Goal: Transaction & Acquisition: Purchase product/service

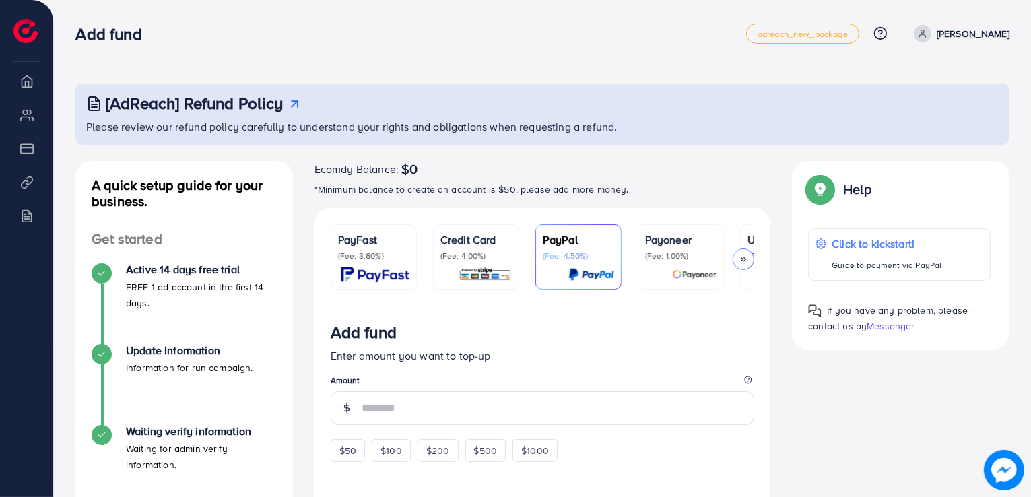
click at [742, 254] on icon at bounding box center [742, 258] width 9 height 9
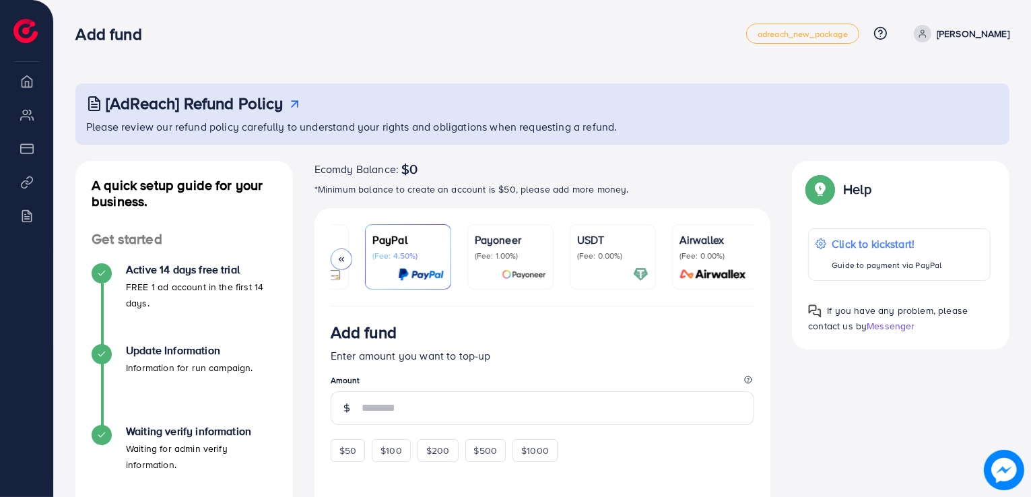
scroll to position [0, 174]
click at [598, 261] on p "(Fee: 0.00%)" at bounding box center [609, 255] width 71 height 11
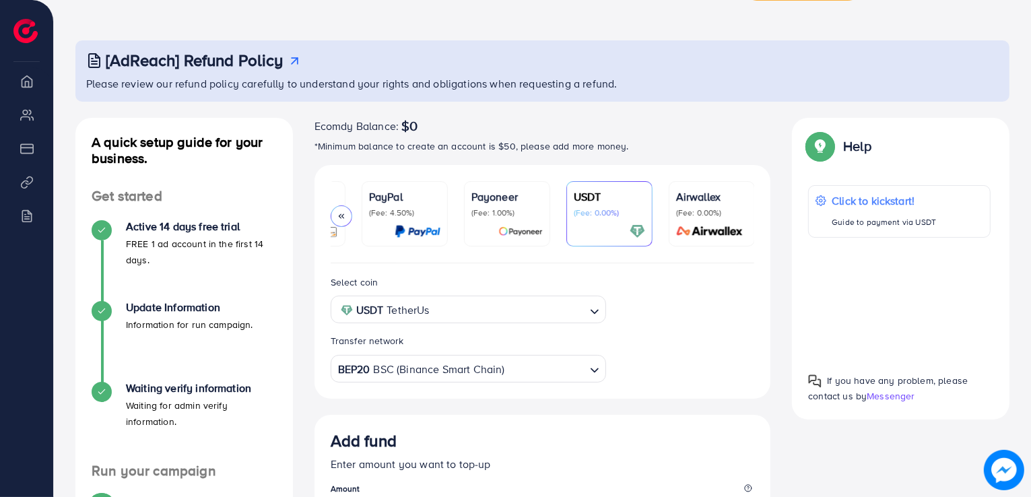
scroll to position [67, 0]
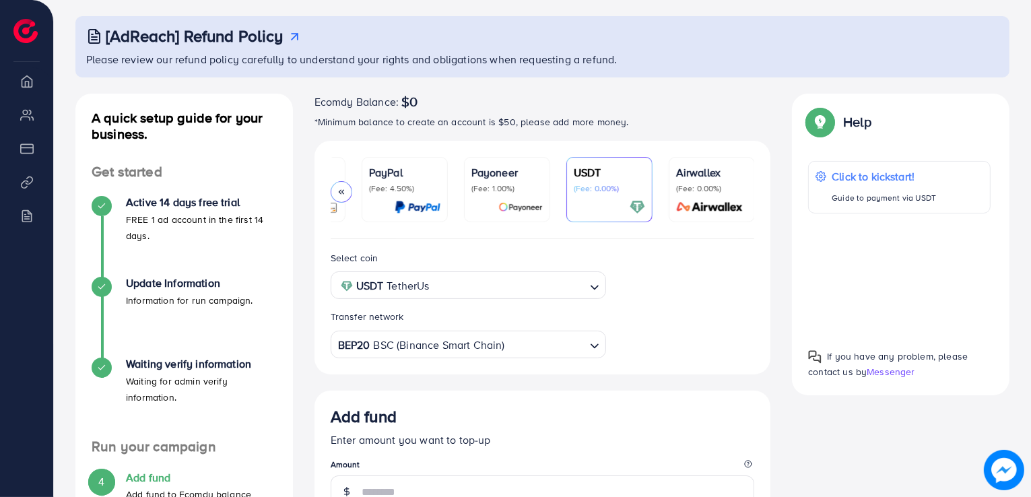
click at [458, 357] on div "BEP20 BSC (Binance Smart Chain) Loading..." at bounding box center [468, 345] width 275 height 28
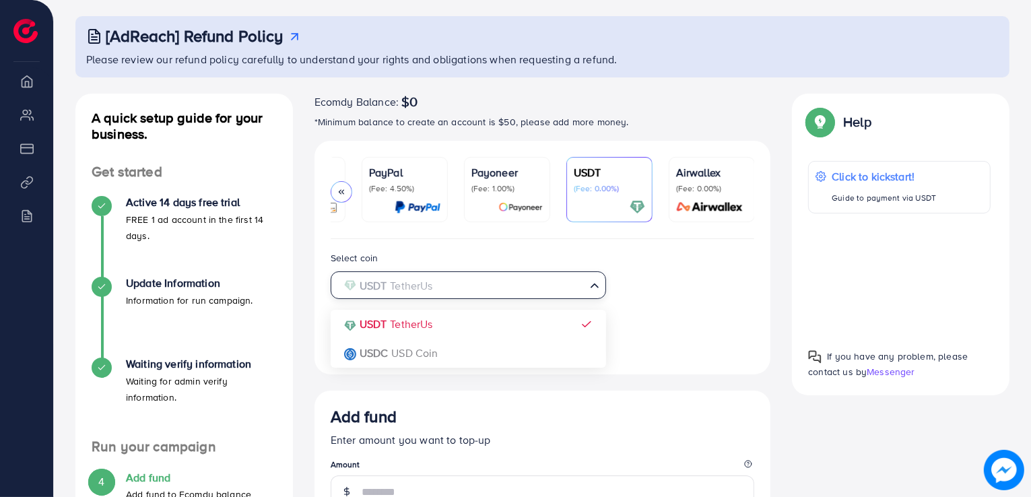
click at [457, 292] on input "Search for option" at bounding box center [461, 285] width 248 height 21
click at [448, 329] on div "Select coin USDT TetherUs Loading... USDT TetherUs USDC USD Coin Transfer netwo…" at bounding box center [543, 304] width 446 height 108
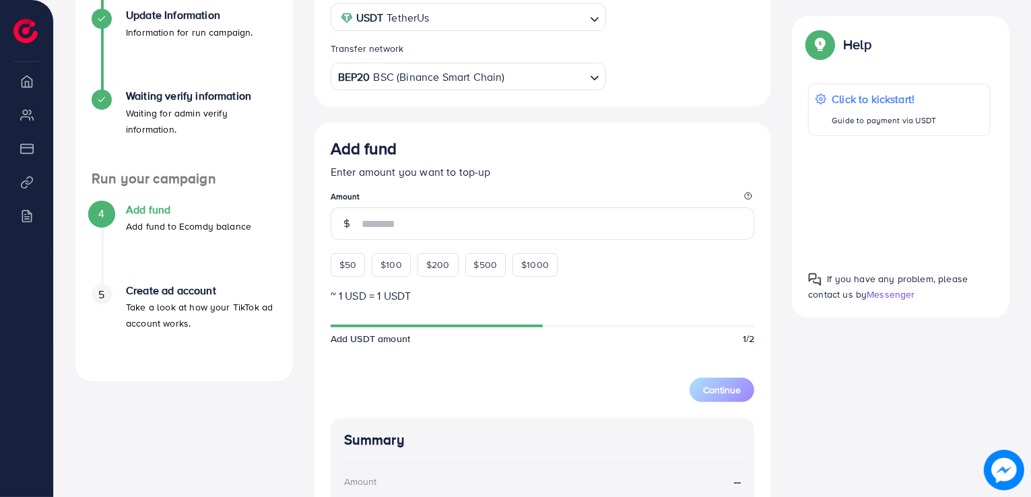
scroll to position [337, 0]
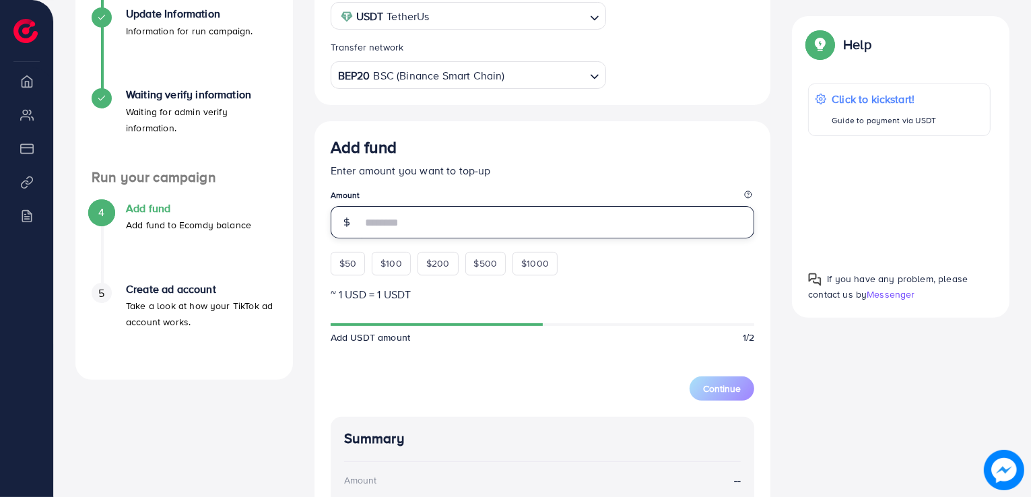
click at [388, 220] on input "number" at bounding box center [557, 222] width 393 height 32
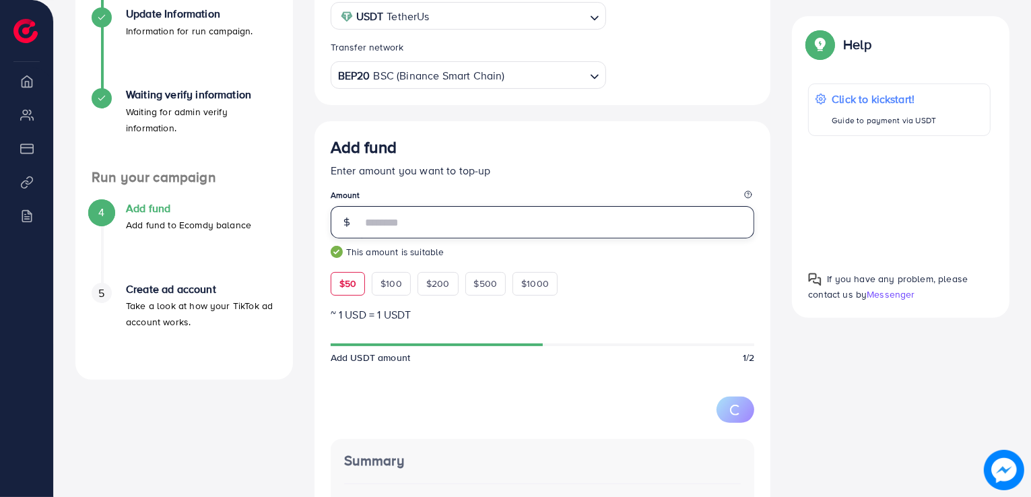
drag, startPoint x: 397, startPoint y: 208, endPoint x: 353, endPoint y: 233, distance: 50.9
click at [353, 233] on div "**" at bounding box center [543, 222] width 424 height 32
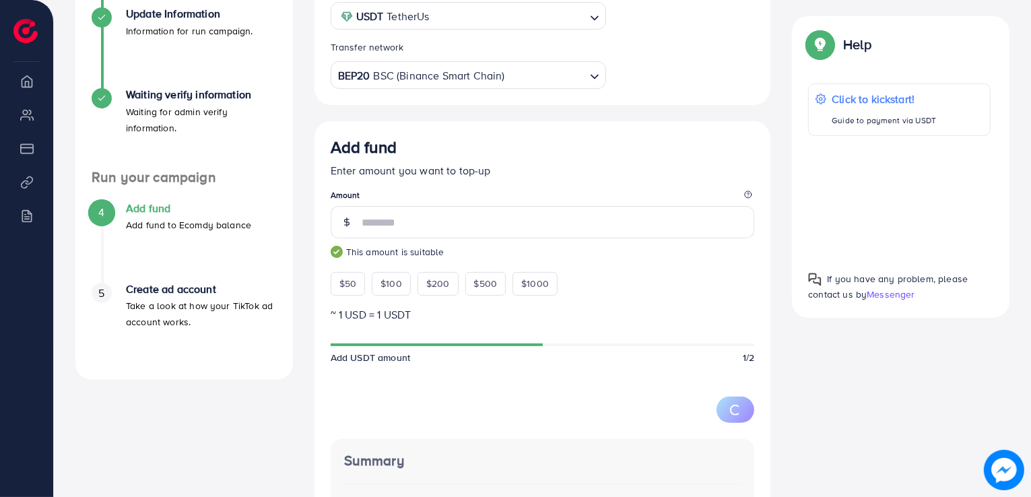
click at [423, 195] on legend "Amount" at bounding box center [543, 197] width 424 height 17
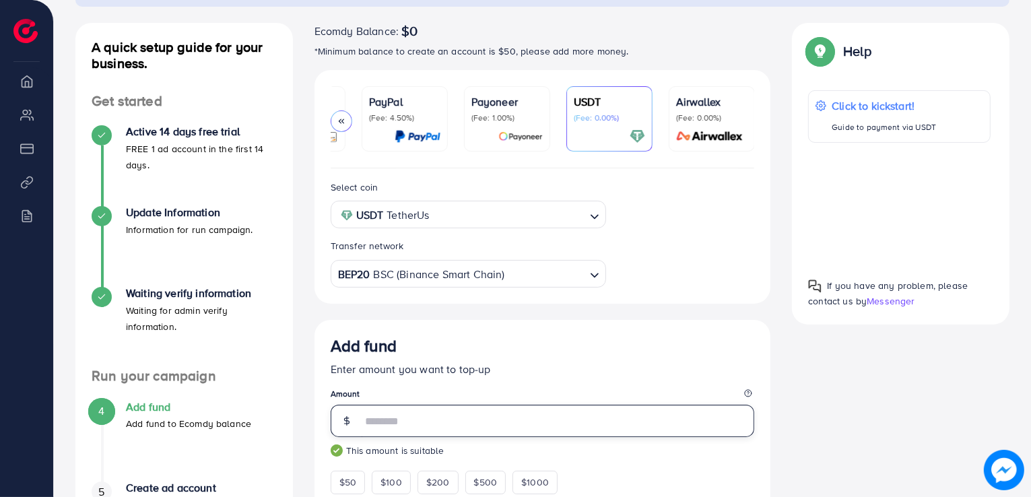
scroll to position [269, 0]
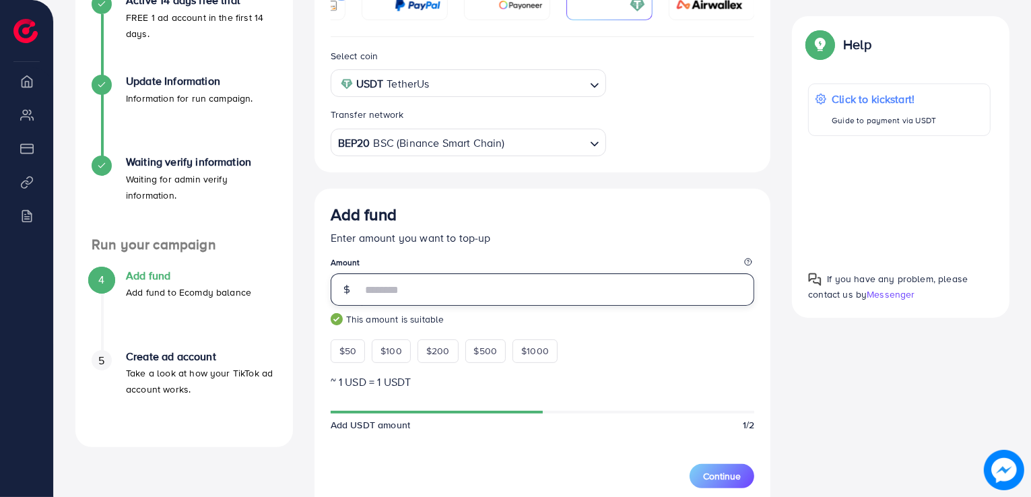
drag, startPoint x: 370, startPoint y: 292, endPoint x: 346, endPoint y: 297, distance: 24.0
click at [346, 297] on div "**" at bounding box center [543, 289] width 424 height 32
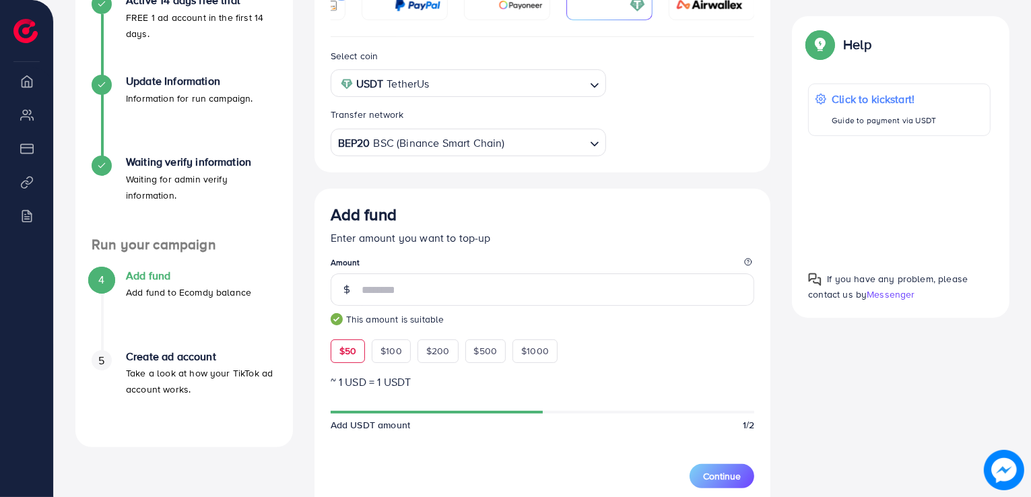
click at [412, 259] on legend "Amount" at bounding box center [543, 264] width 424 height 17
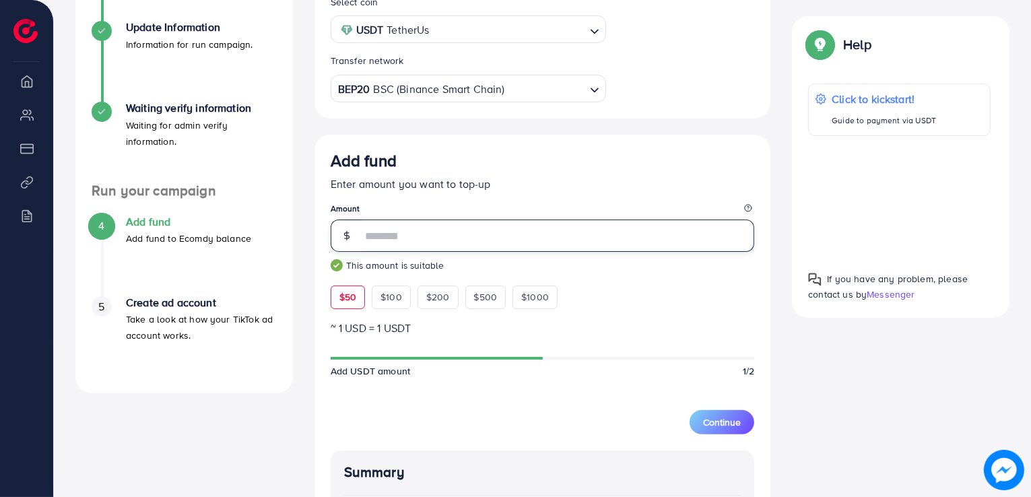
scroll to position [315, 0]
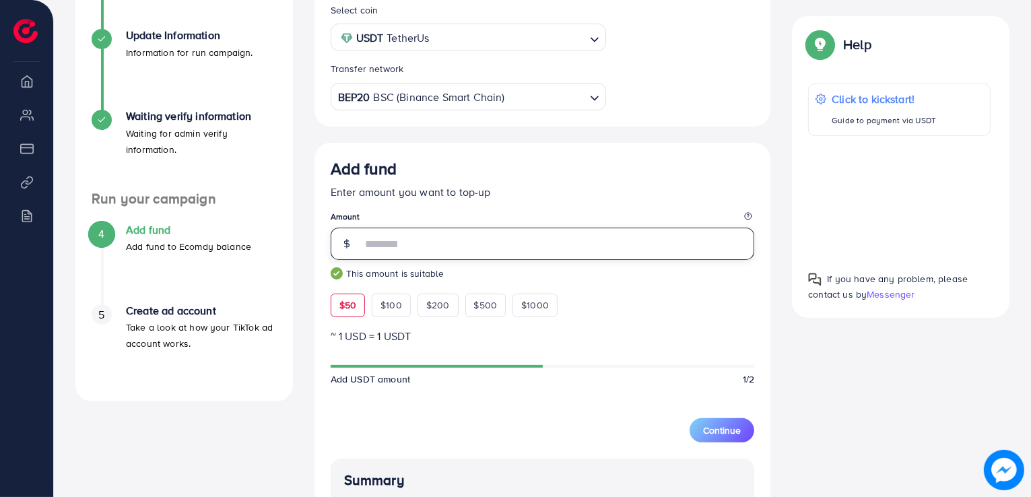
drag, startPoint x: 384, startPoint y: 245, endPoint x: 354, endPoint y: 245, distance: 30.3
click at [354, 245] on div "**" at bounding box center [543, 244] width 424 height 32
type input "**"
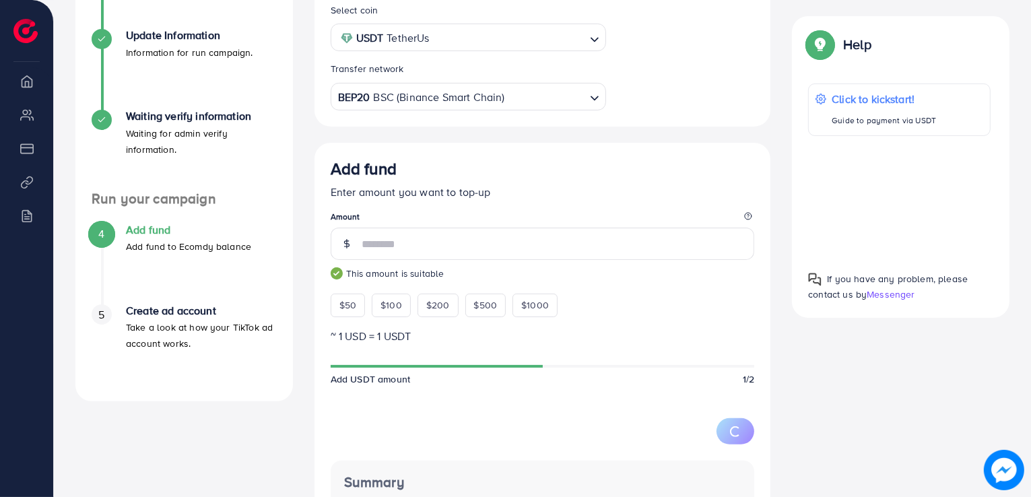
click at [315, 272] on div "Add fund Enter amount you want to top-up Amount ** This amount is suitable $50 …" at bounding box center [542, 444] width 456 height 602
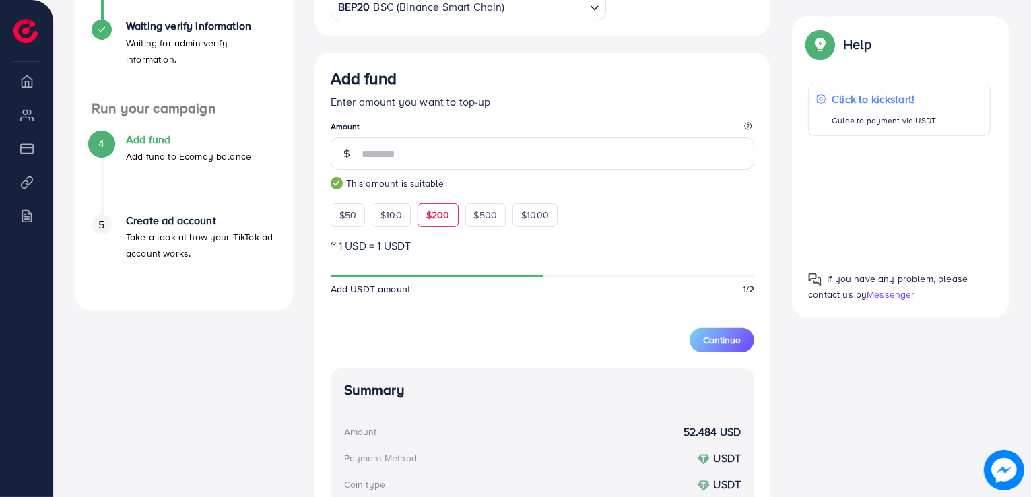
scroll to position [517, 0]
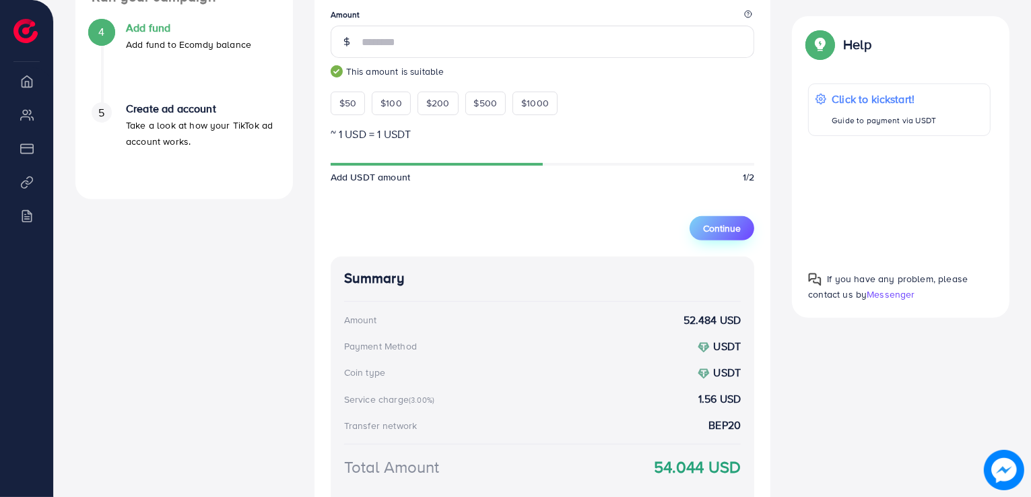
click at [711, 228] on span "Continue" at bounding box center [722, 227] width 38 height 13
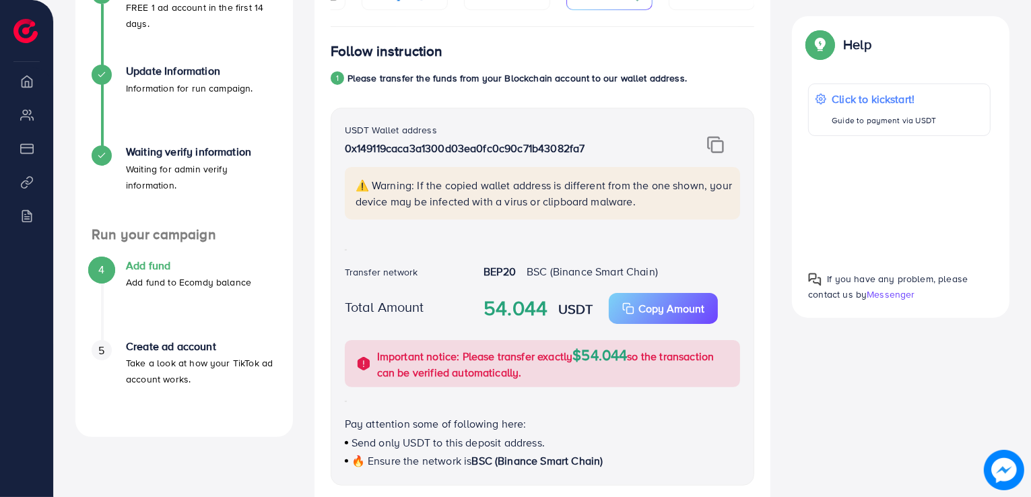
scroll to position [195, 0]
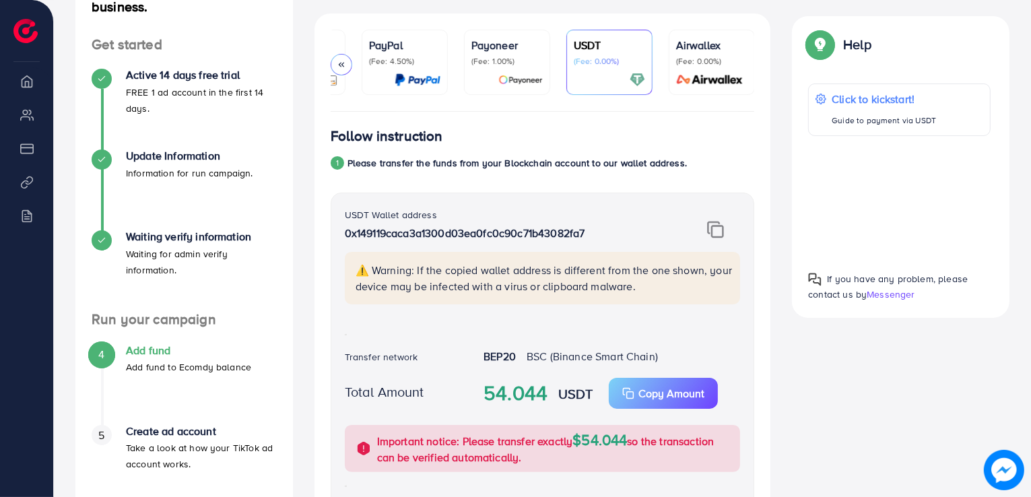
click at [711, 227] on img at bounding box center [715, 230] width 17 height 18
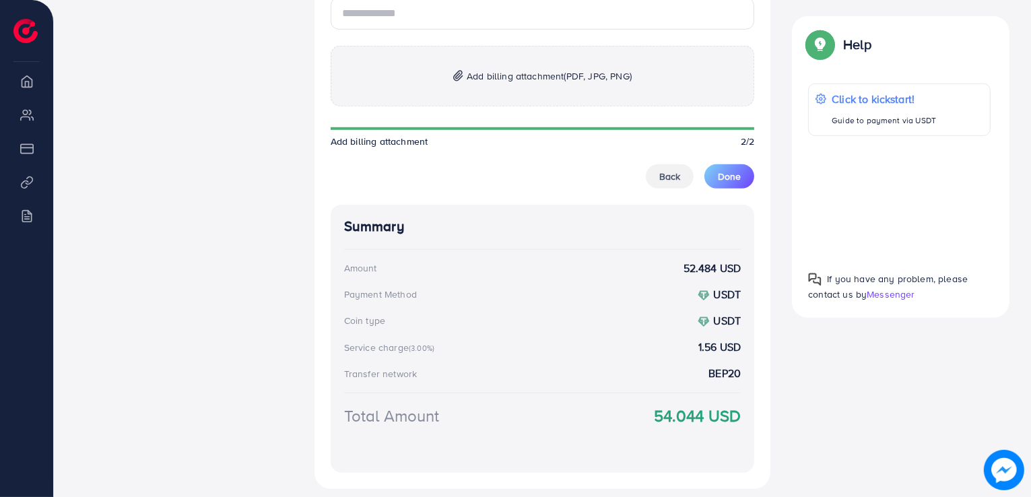
scroll to position [733, 0]
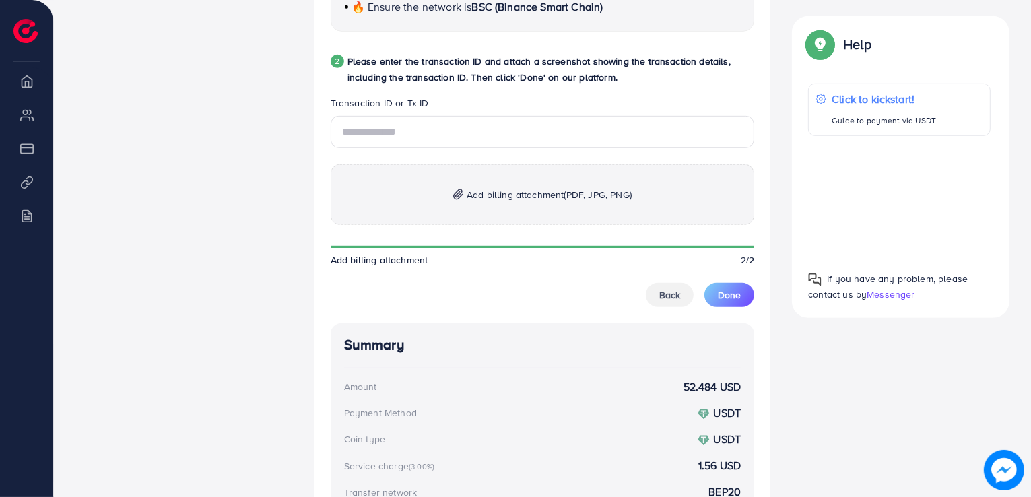
click at [472, 178] on p "Add billing attachment (PDF, JPG, PNG)" at bounding box center [543, 194] width 424 height 61
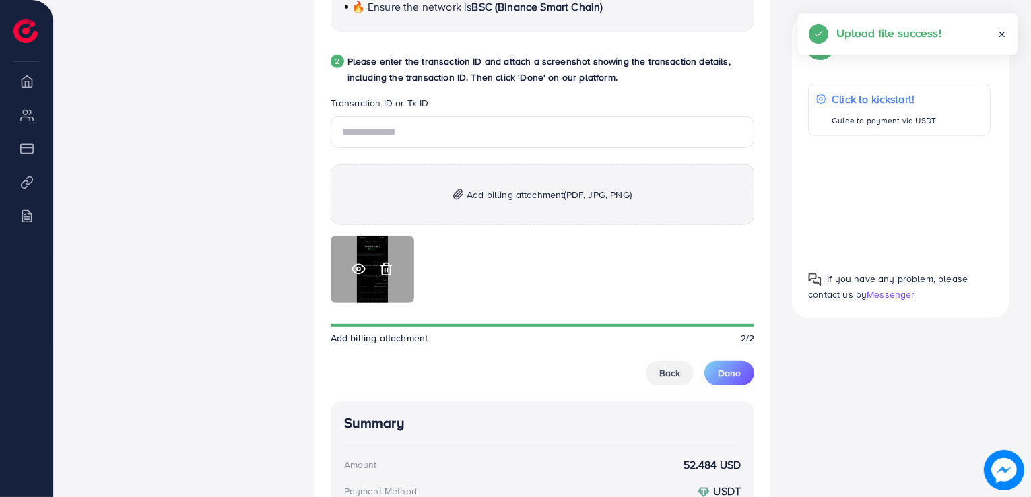
click at [359, 267] on icon at bounding box center [358, 269] width 14 height 14
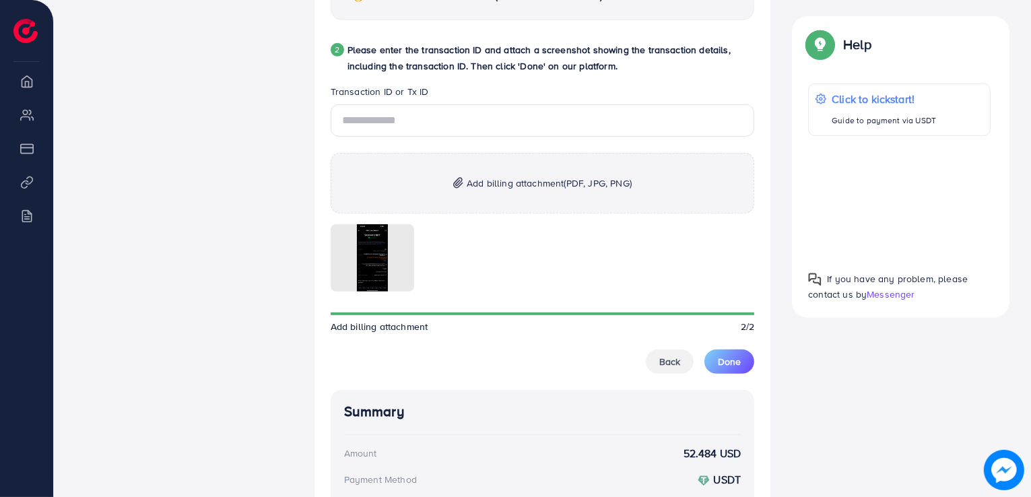
scroll to position [666, 0]
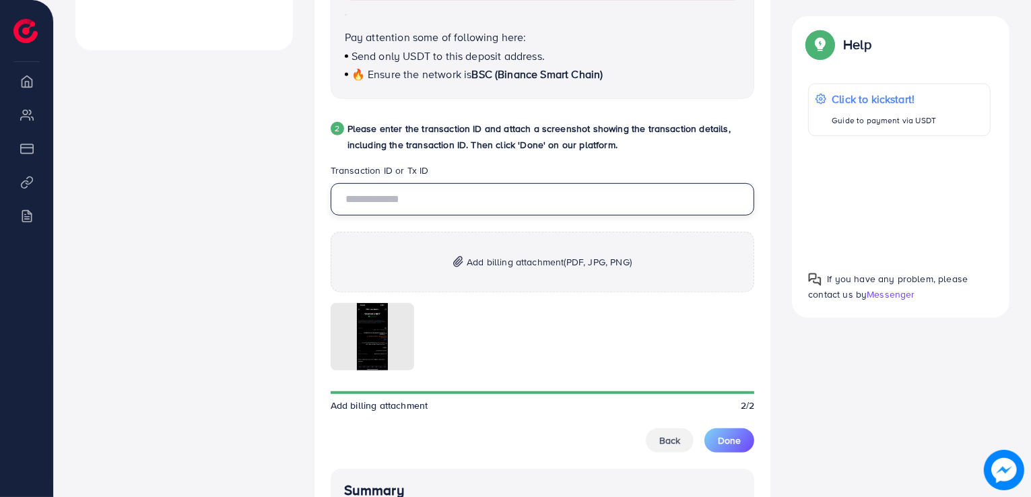
click at [377, 197] on input "text" at bounding box center [543, 199] width 424 height 32
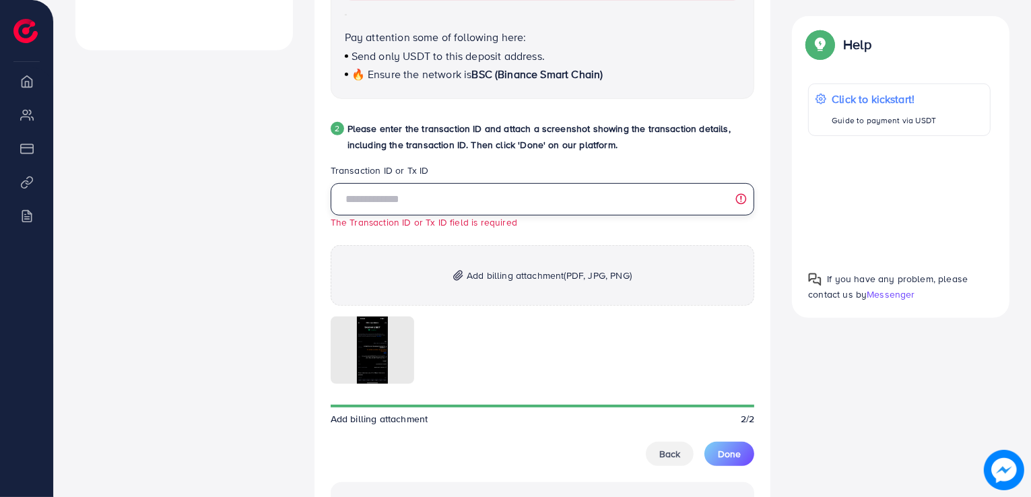
paste input "**********"
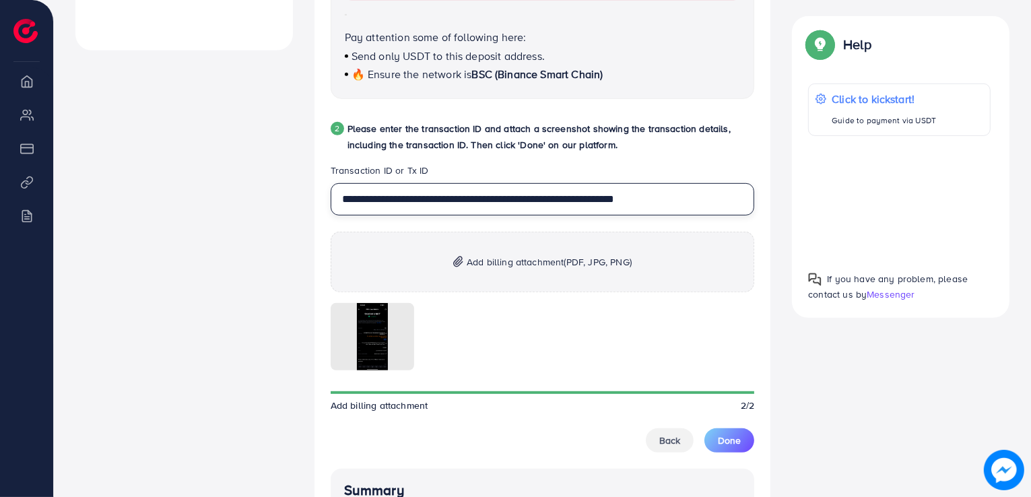
type input "**********"
click at [250, 316] on div "A quick setup guide for your business. Get started Active 14 days free trial FR…" at bounding box center [184, 157] width 239 height 1325
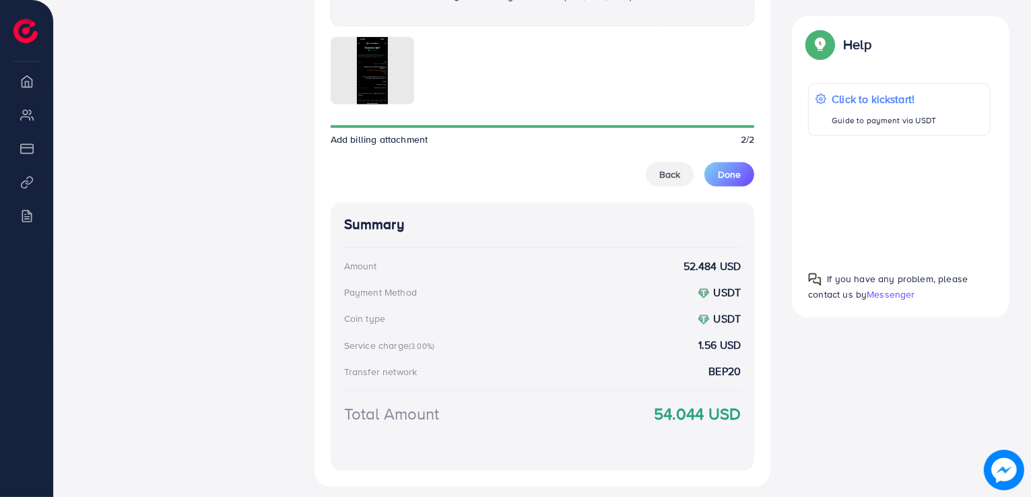
scroll to position [935, 0]
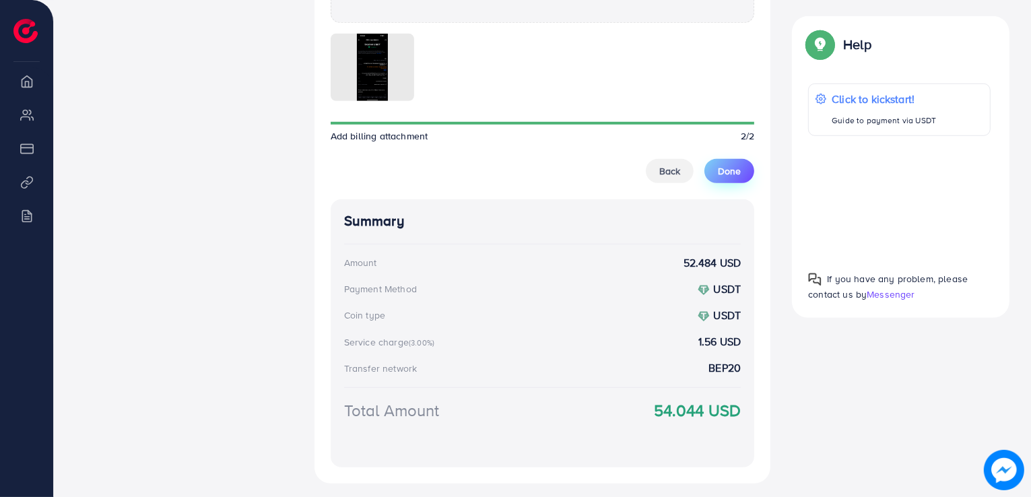
click at [719, 173] on span "Done" at bounding box center [729, 170] width 23 height 13
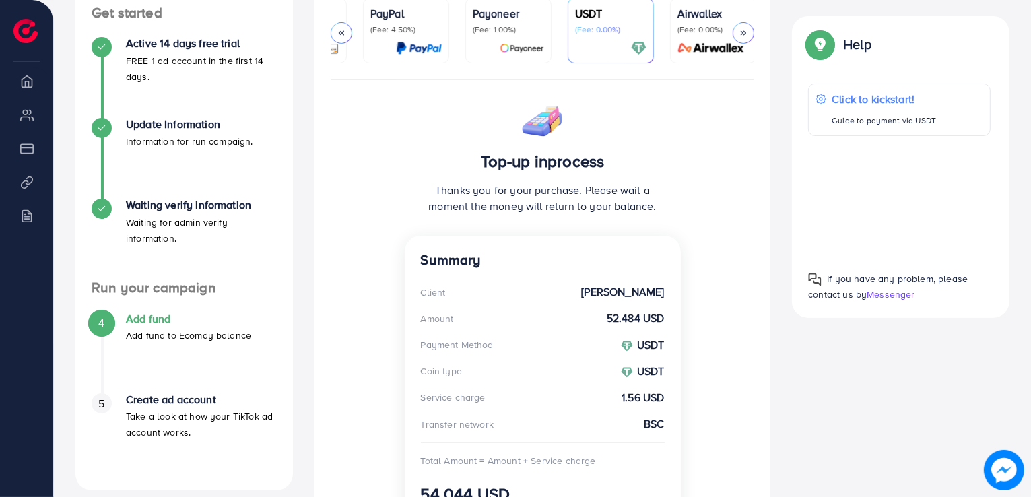
scroll to position [0, 0]
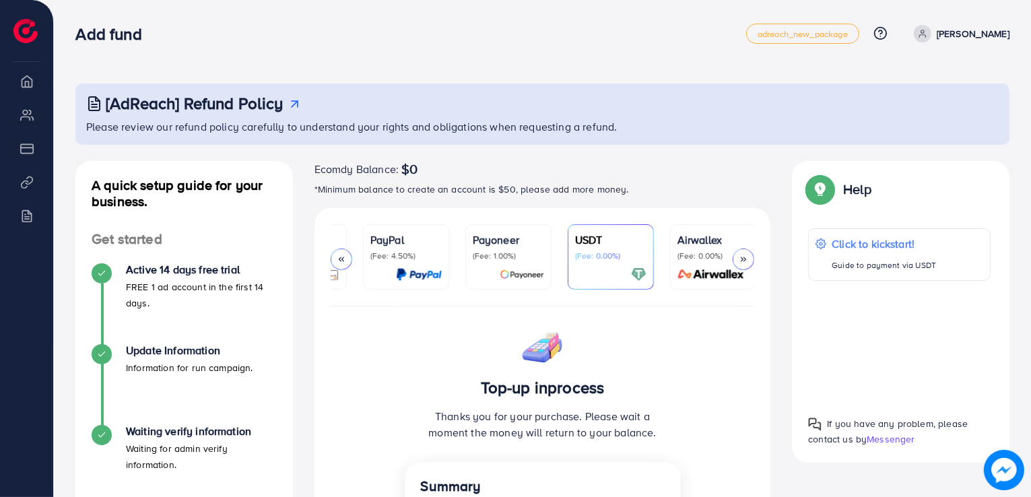
click at [28, 77] on li "Overview" at bounding box center [26, 80] width 53 height 27
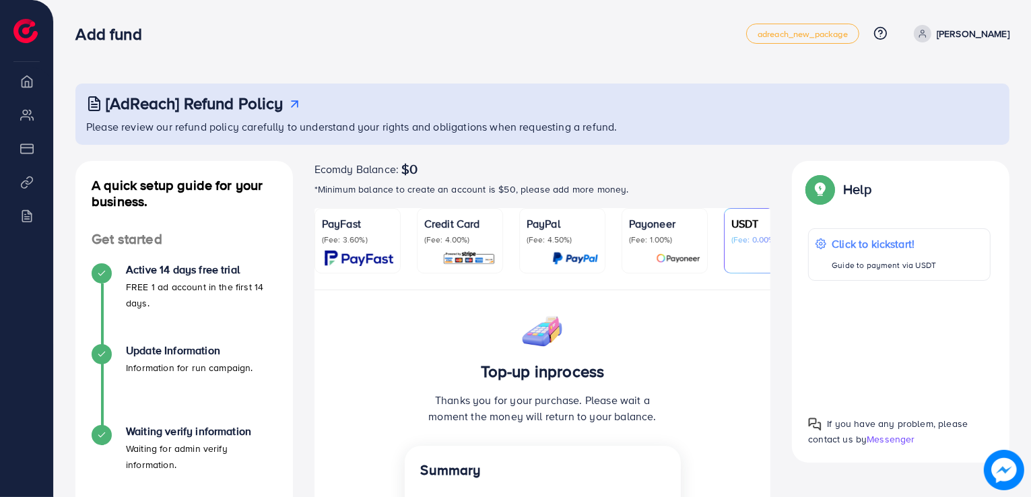
click at [27, 87] on li "Overview" at bounding box center [26, 80] width 53 height 27
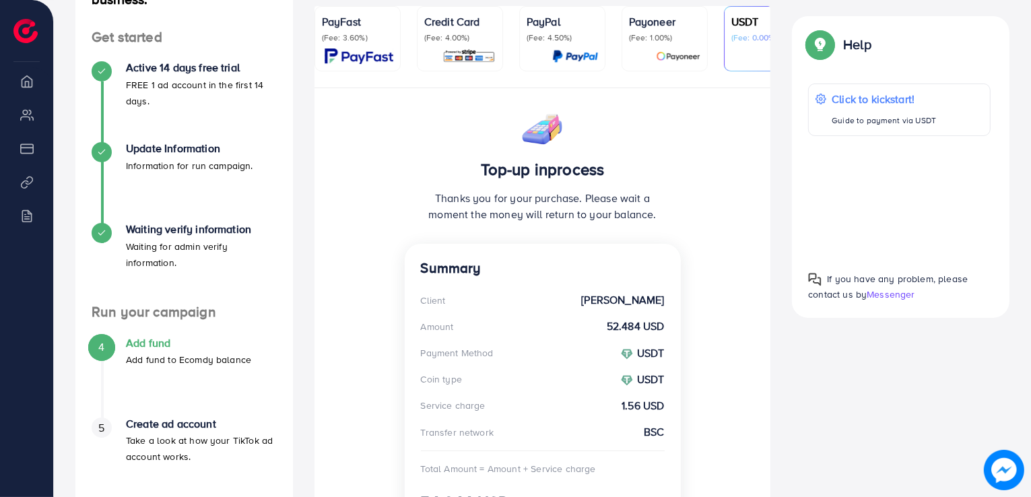
scroll to position [337, 0]
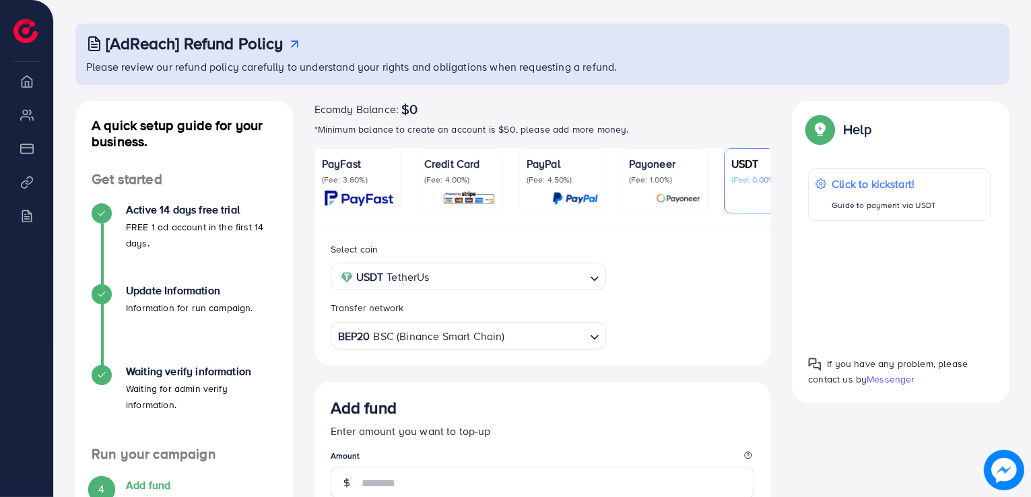
scroll to position [27, 0]
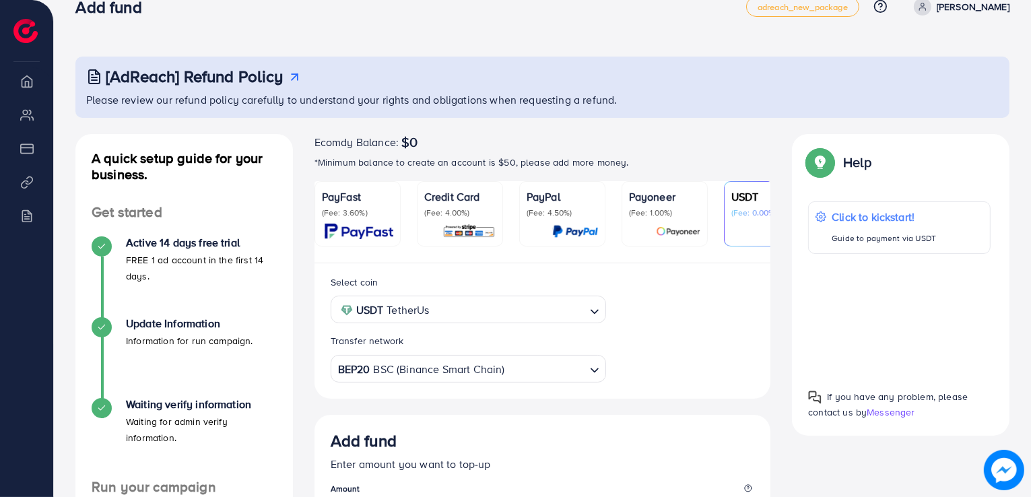
click at [28, 92] on li "Overview" at bounding box center [26, 80] width 53 height 27
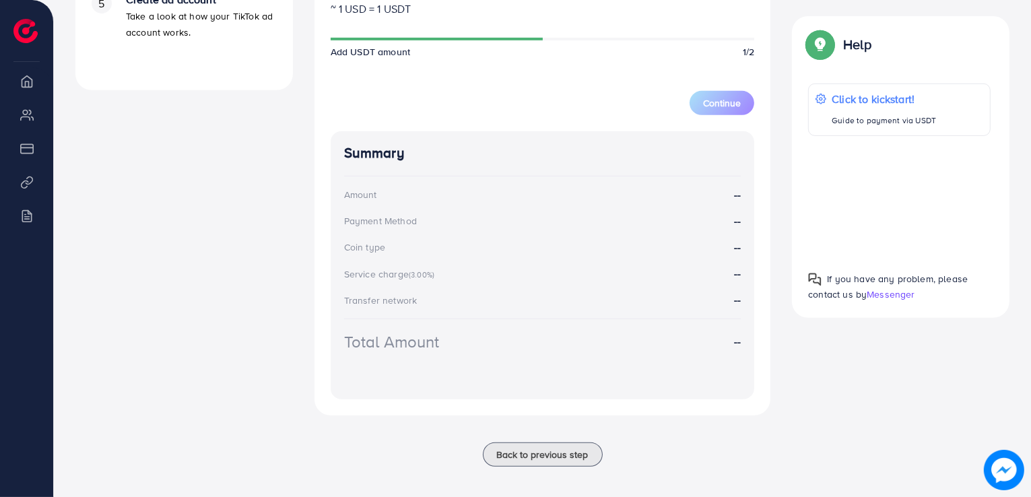
scroll to position [635, 0]
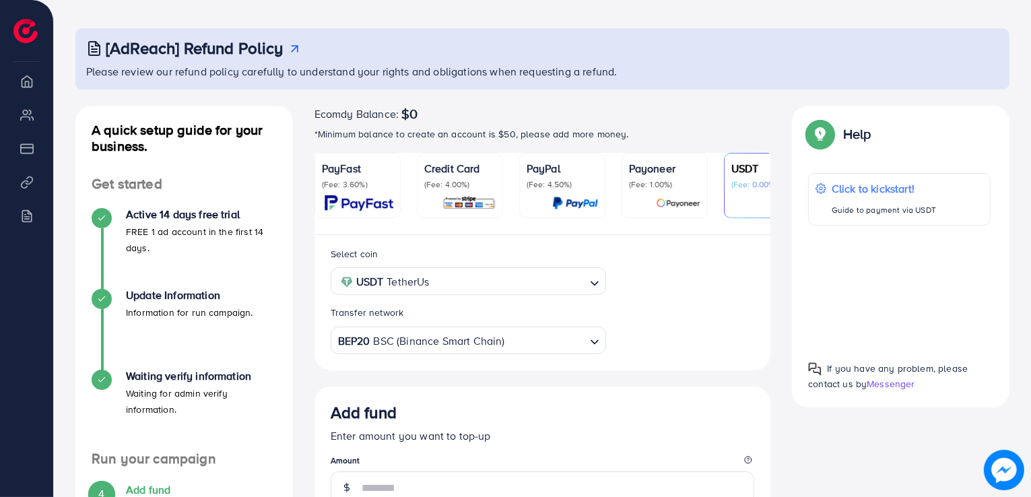
scroll to position [337, 0]
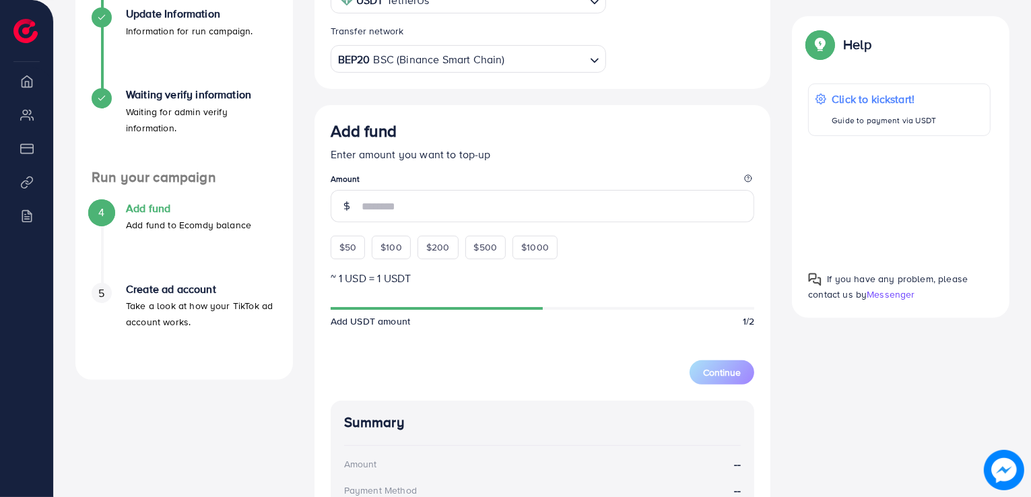
click at [137, 213] on h4 "Add fund" at bounding box center [188, 208] width 125 height 13
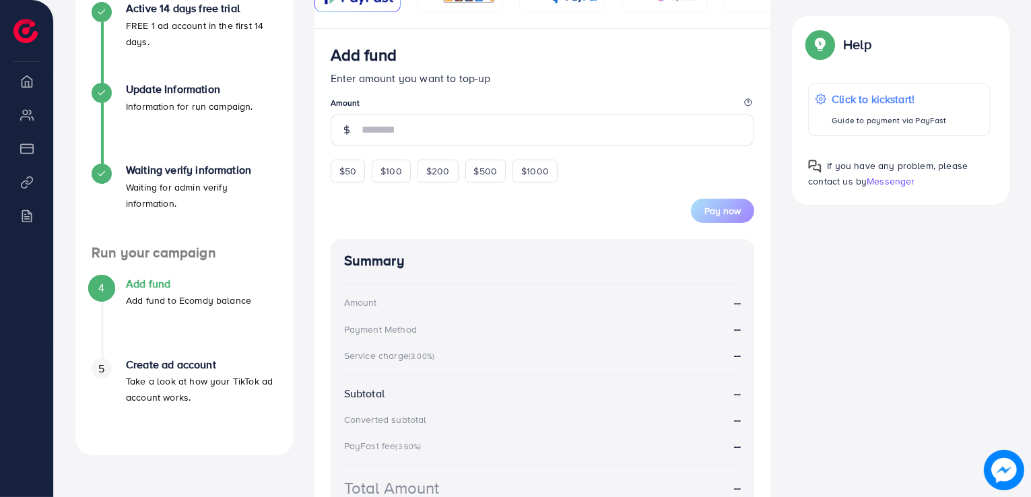
scroll to position [269, 0]
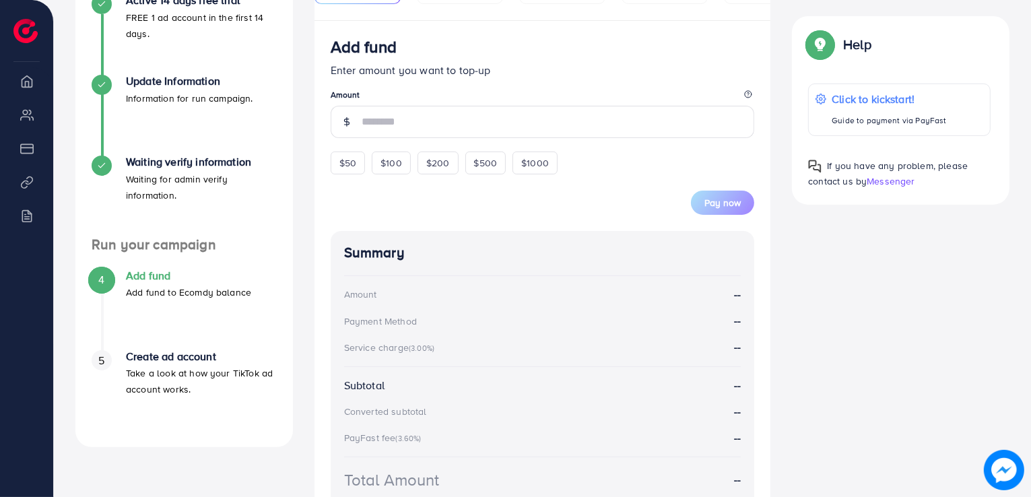
click at [106, 365] on div "5" at bounding box center [102, 360] width 20 height 20
click at [100, 162] on icon at bounding box center [101, 165] width 9 height 9
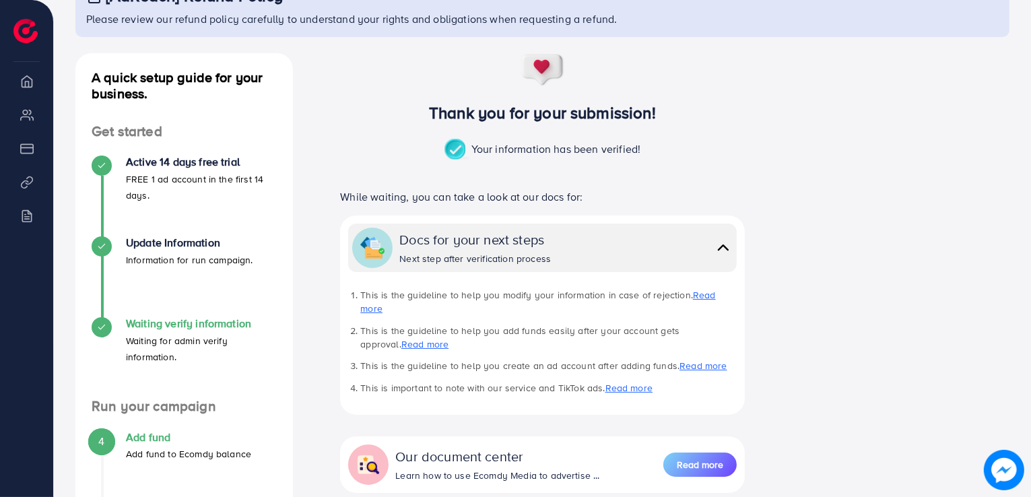
scroll to position [274, 0]
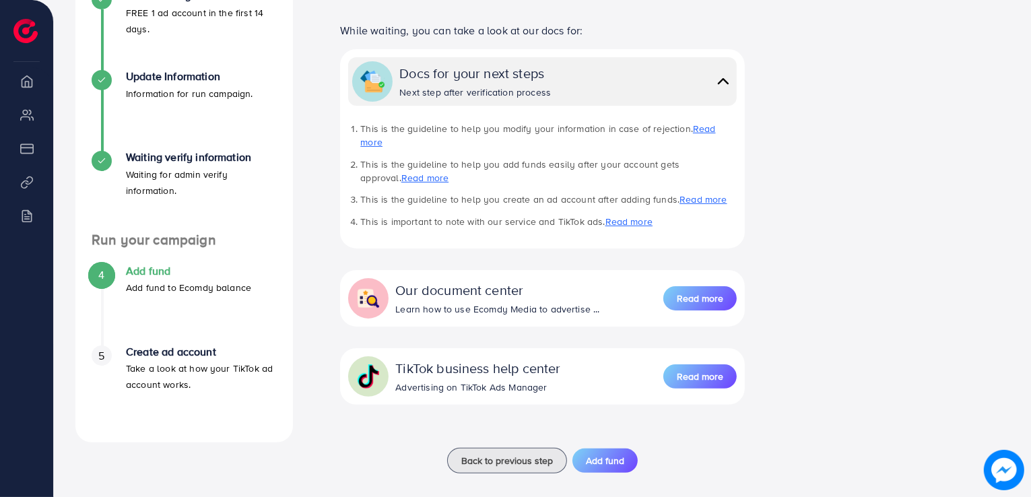
click at [94, 273] on div "4" at bounding box center [102, 275] width 20 height 20
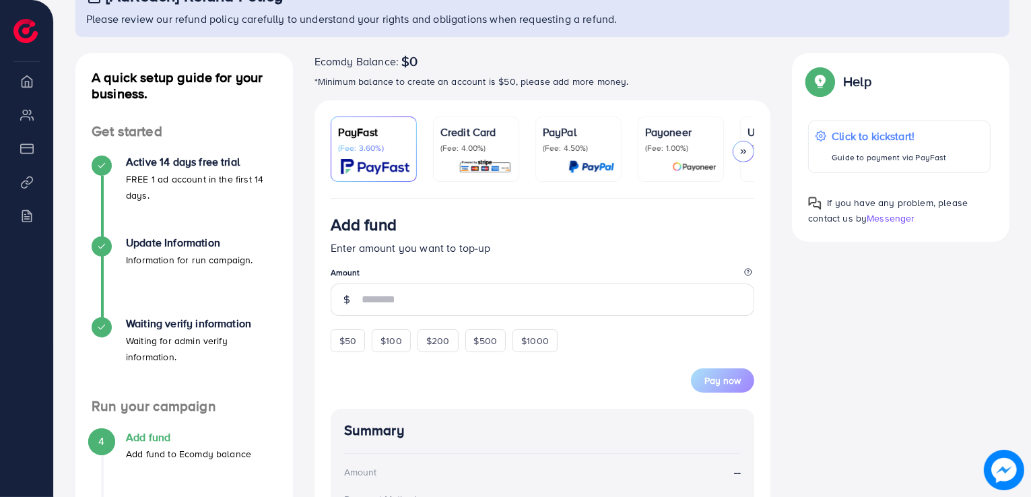
scroll to position [337, 0]
